Goal: Task Accomplishment & Management: Manage account settings

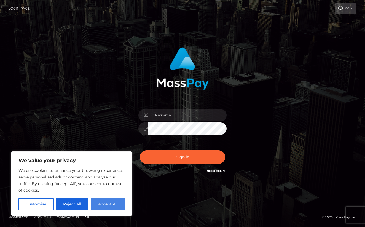
click at [108, 205] on button "Accept All" at bounding box center [108, 204] width 34 height 12
checkbox input "true"
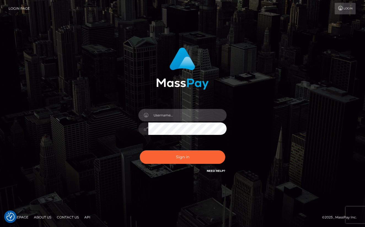
click at [178, 116] on input "text" at bounding box center [187, 115] width 78 height 12
type input "misstrixiefox"
click at [183, 157] on button "Sign in" at bounding box center [183, 157] width 86 height 14
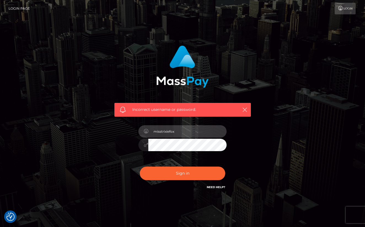
type input "misstrixiefox"
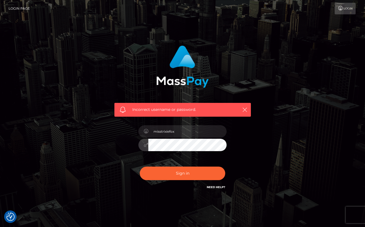
click at [183, 173] on button "Sign in" at bounding box center [183, 174] width 86 height 14
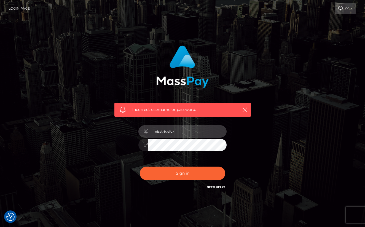
type input "misstrixiefox"
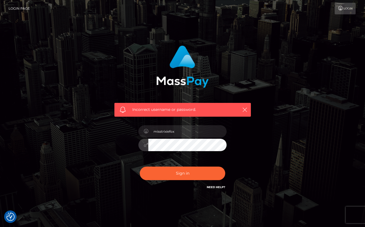
click at [183, 173] on button "Sign in" at bounding box center [183, 174] width 86 height 14
click at [214, 188] on link "Need Help?" at bounding box center [216, 187] width 18 height 4
click at [345, 7] on link "Login" at bounding box center [345, 9] width 21 height 12
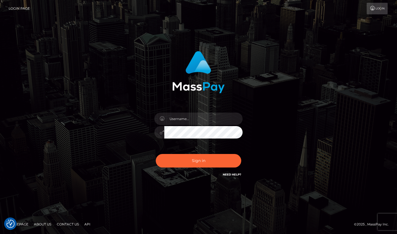
click at [23, 10] on link "Login Page" at bounding box center [19, 9] width 21 height 12
